Goal: Transaction & Acquisition: Book appointment/travel/reservation

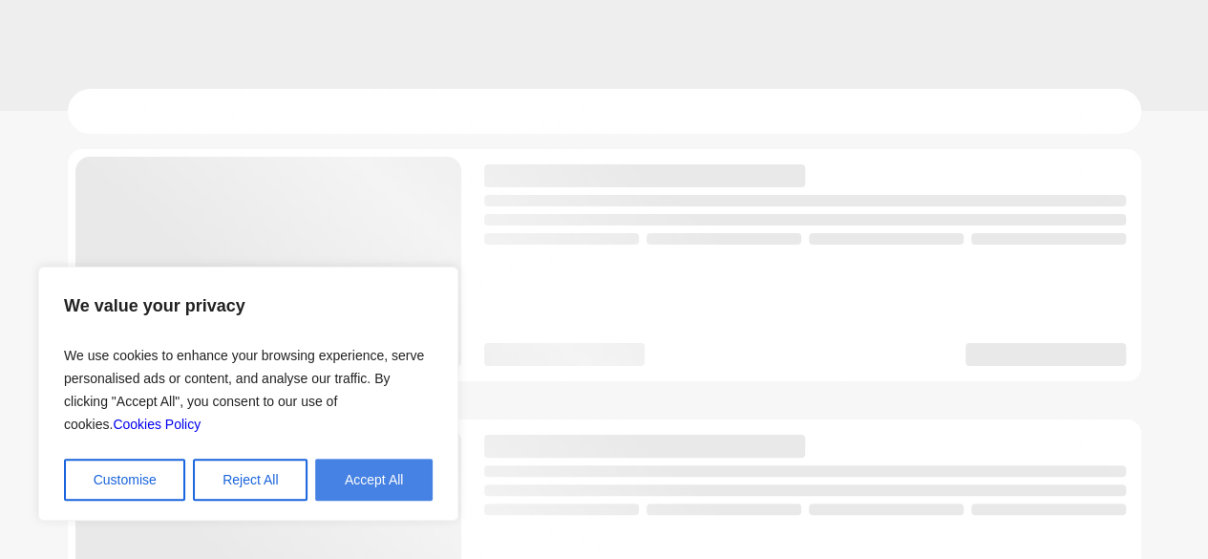
click at [355, 466] on button "Accept All" at bounding box center [373, 479] width 117 height 42
checkbox input "true"
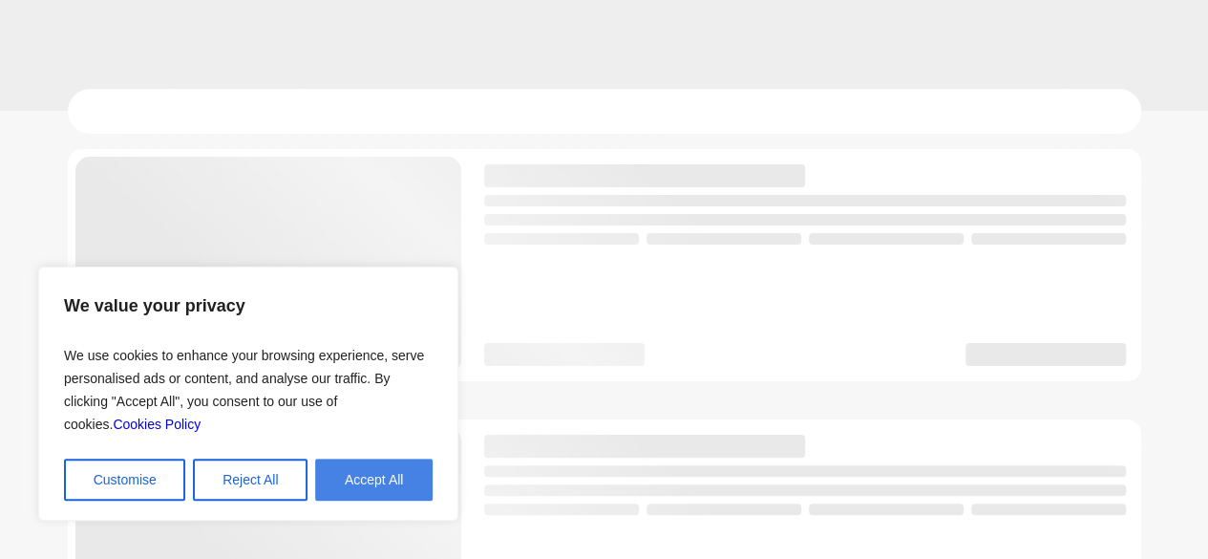
checkbox input "true"
